Goal: Information Seeking & Learning: Learn about a topic

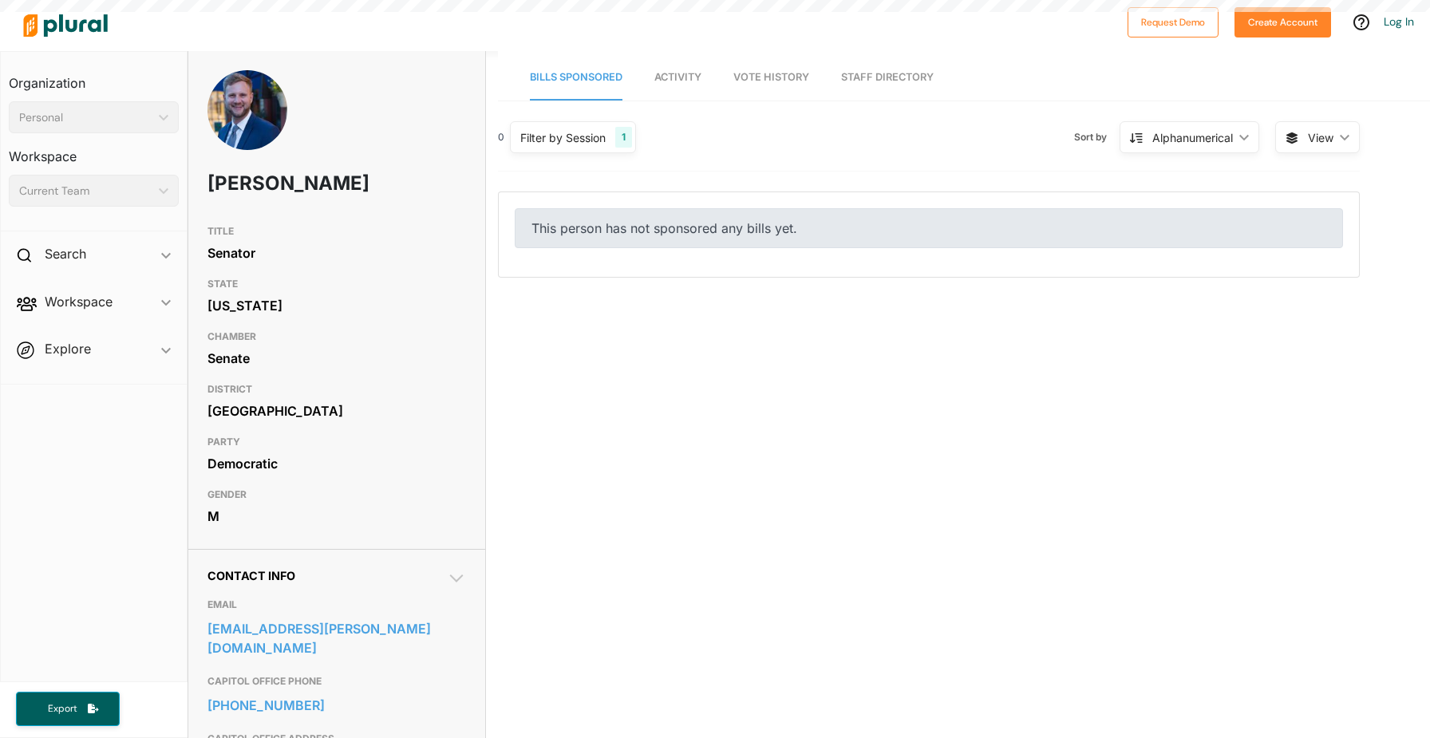
click at [676, 87] on link "Activity" at bounding box center [677, 77] width 47 height 45
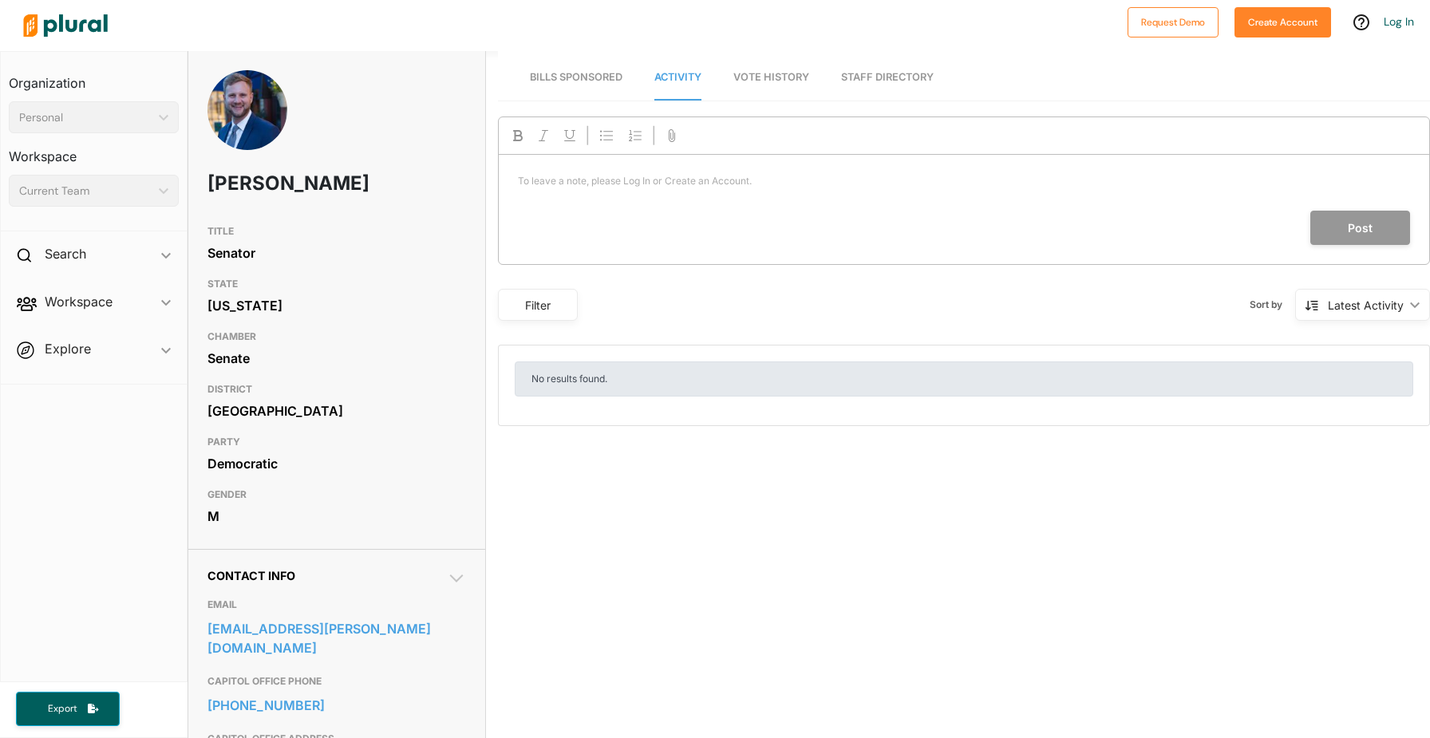
click at [780, 85] on link "Vote History" at bounding box center [771, 77] width 76 height 45
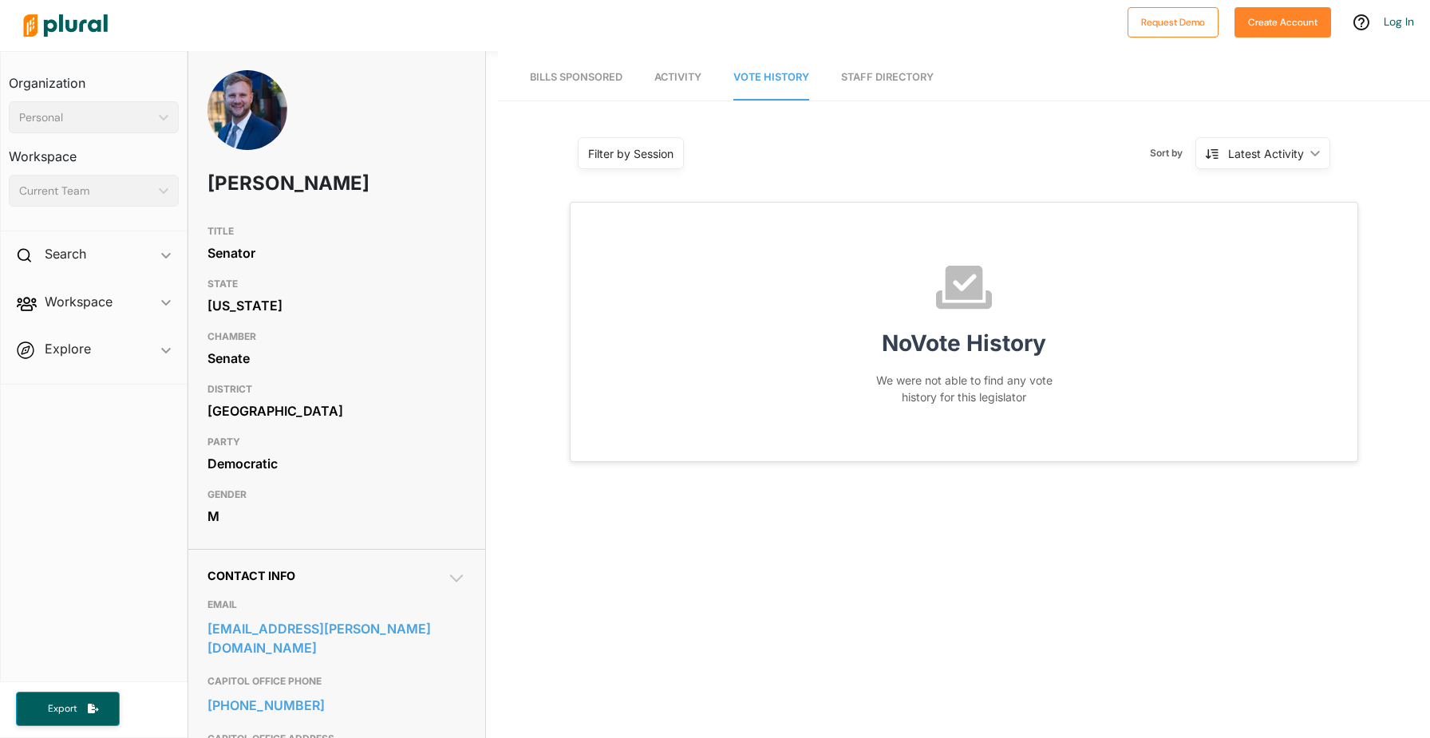
click at [902, 86] on link "Staff Directory" at bounding box center [887, 77] width 93 height 45
